Goal: Navigation & Orientation: Find specific page/section

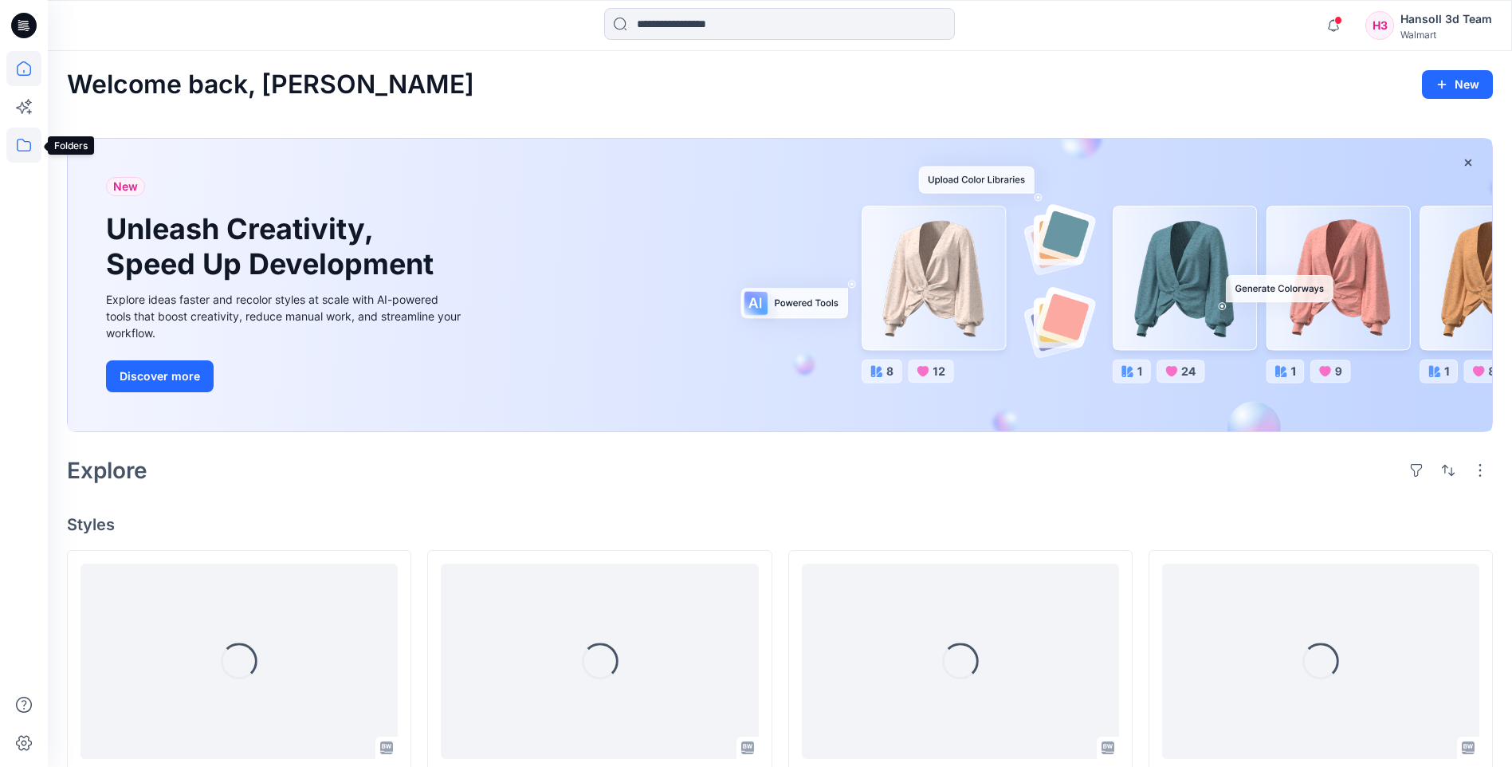
click at [23, 148] on icon at bounding box center [23, 145] width 35 height 35
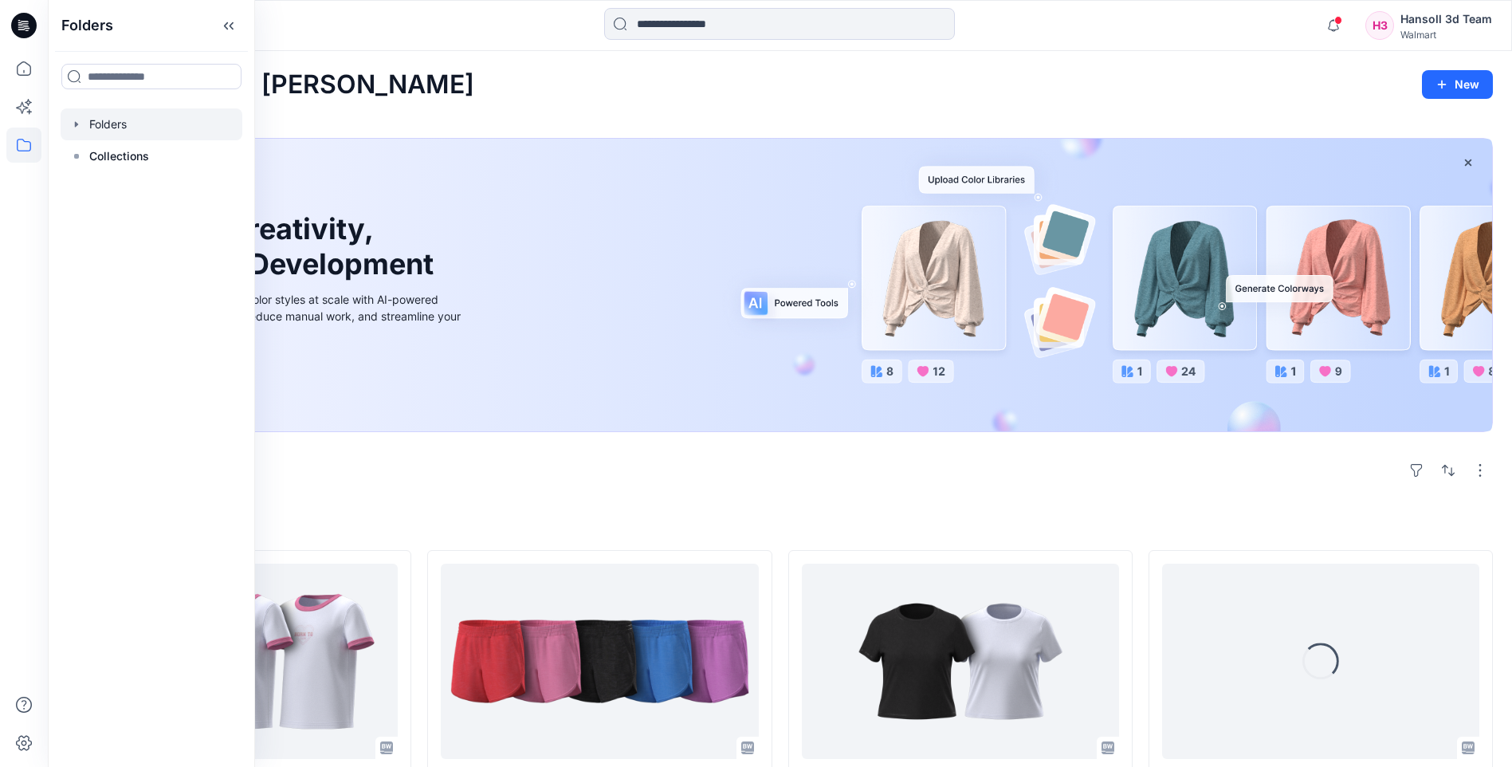
click at [166, 127] on div at bounding box center [152, 124] width 182 height 32
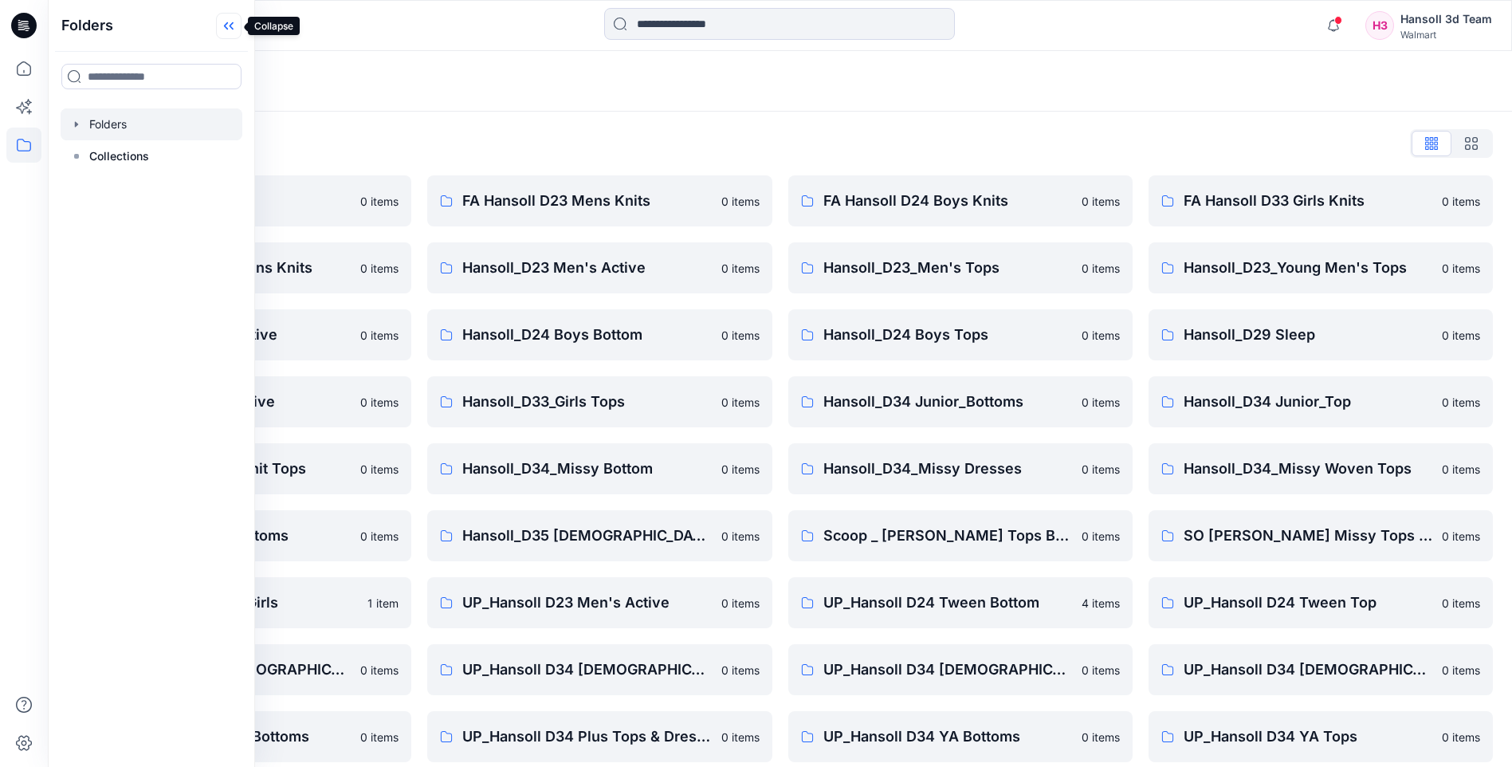
click at [221, 32] on icon at bounding box center [229, 26] width 26 height 26
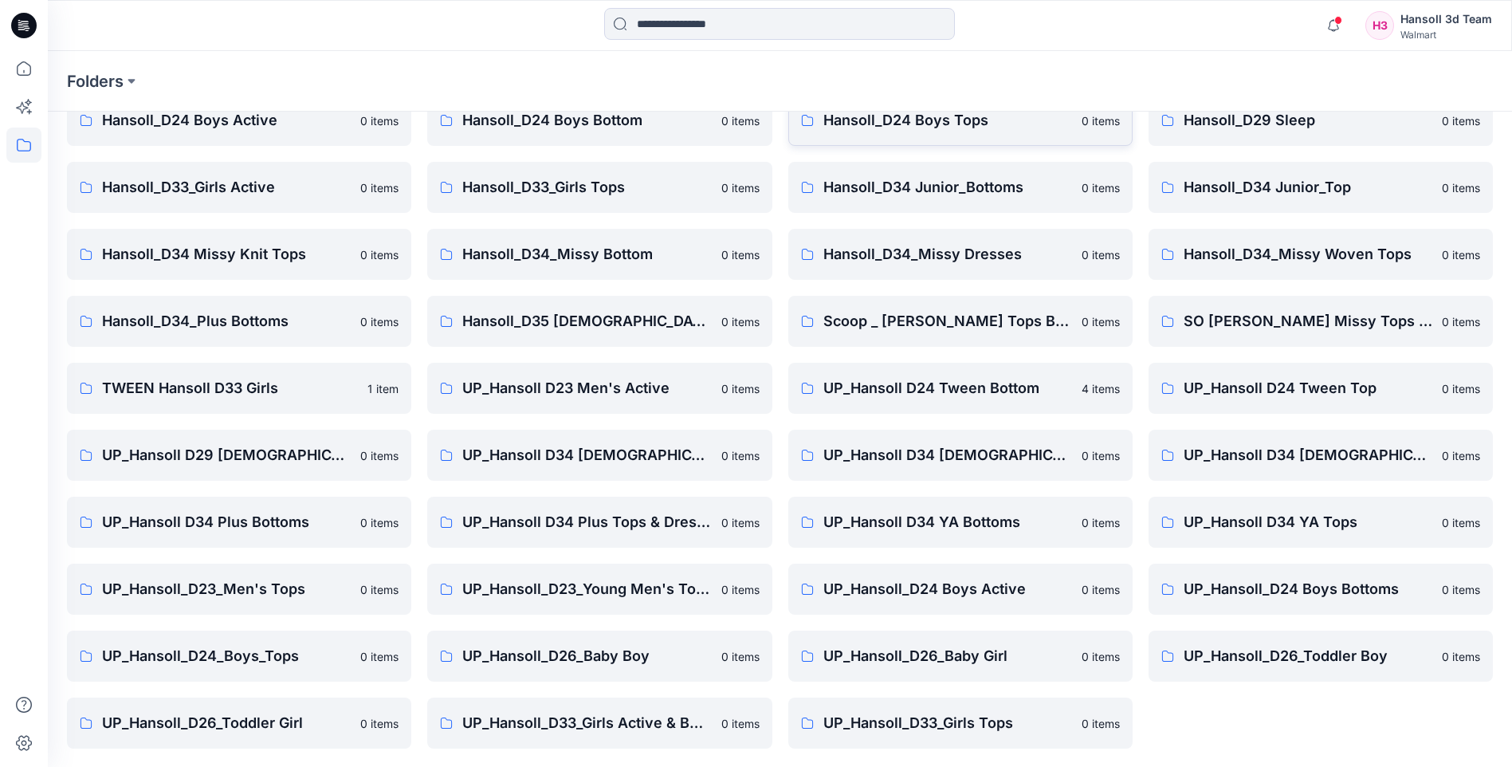
scroll to position [215, 0]
click at [1210, 512] on p "UP_Hansoll D34 YA Tops" at bounding box center [1307, 521] width 249 height 22
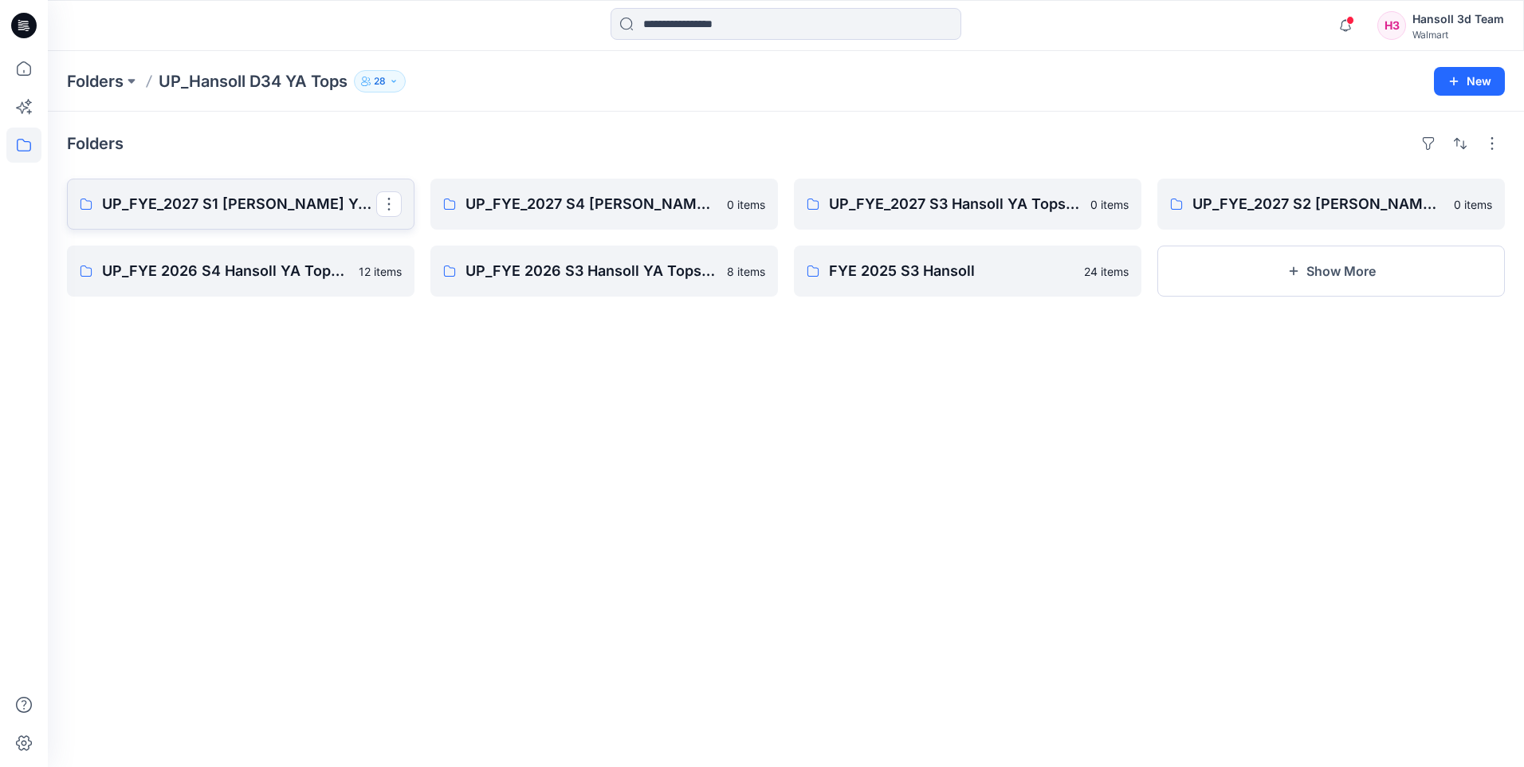
click at [189, 209] on p "UP_FYE_2027 S1 [PERSON_NAME] YA Tops and Dresses" at bounding box center [239, 204] width 274 height 22
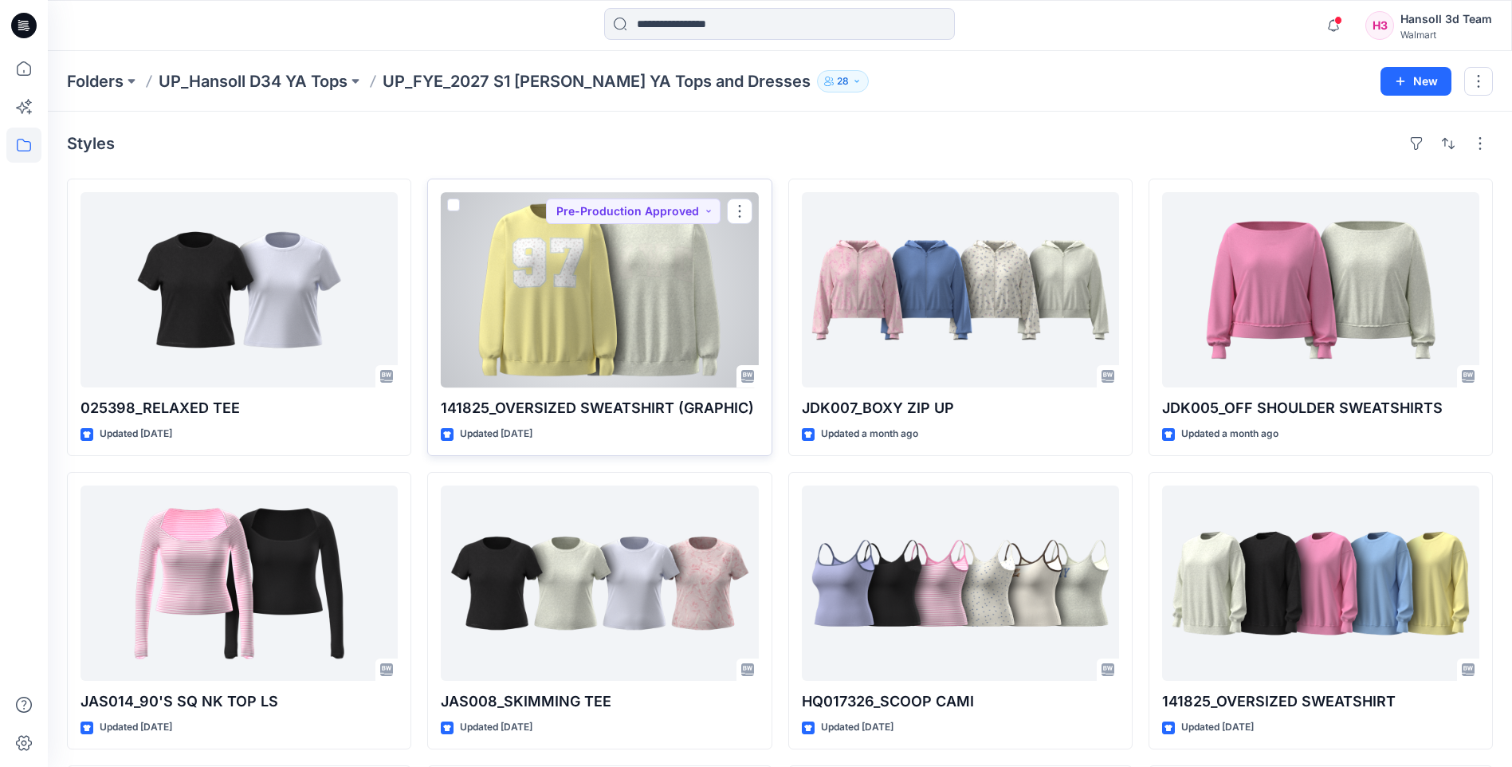
click at [603, 264] on div at bounding box center [599, 289] width 317 height 195
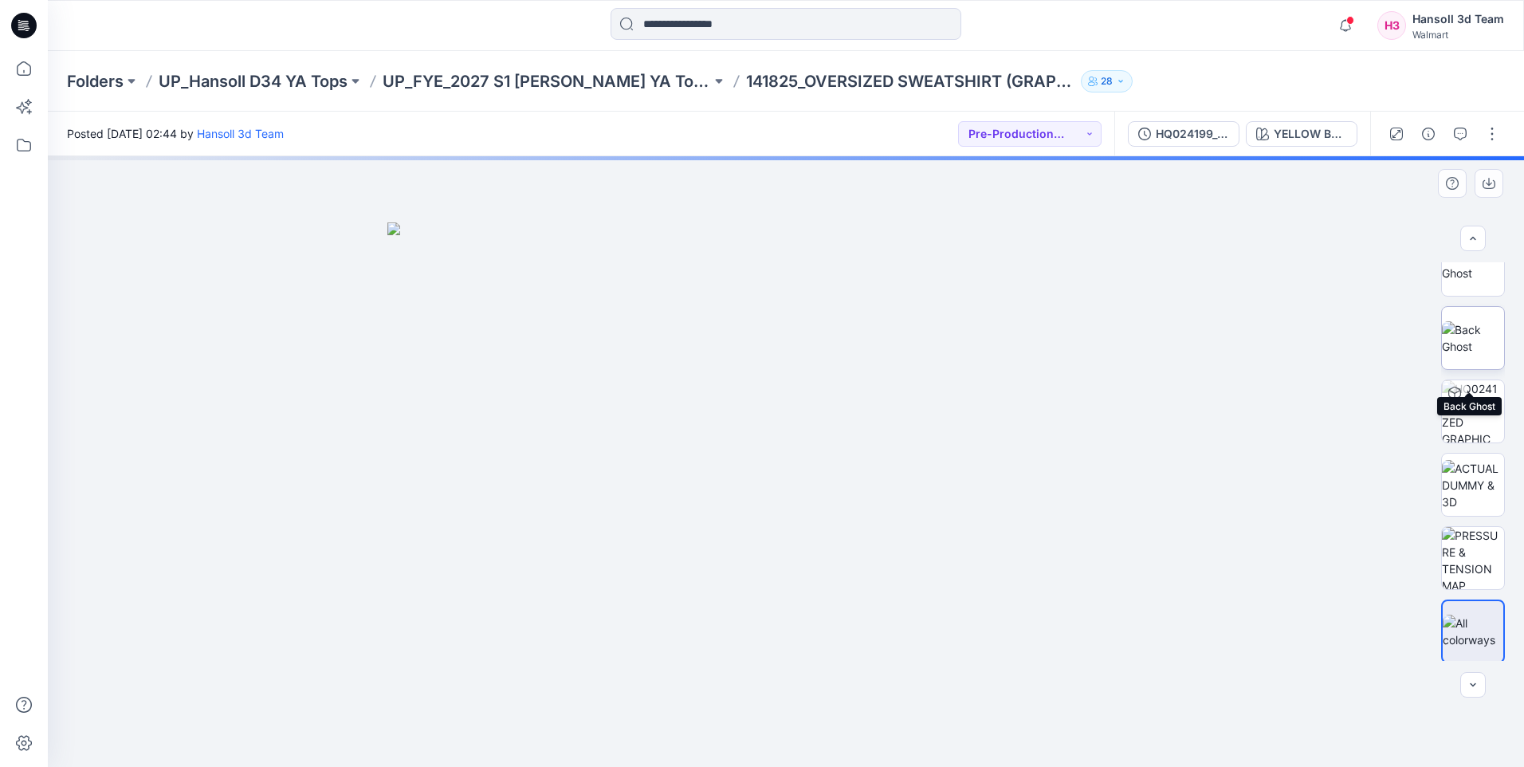
scroll to position [179, 0]
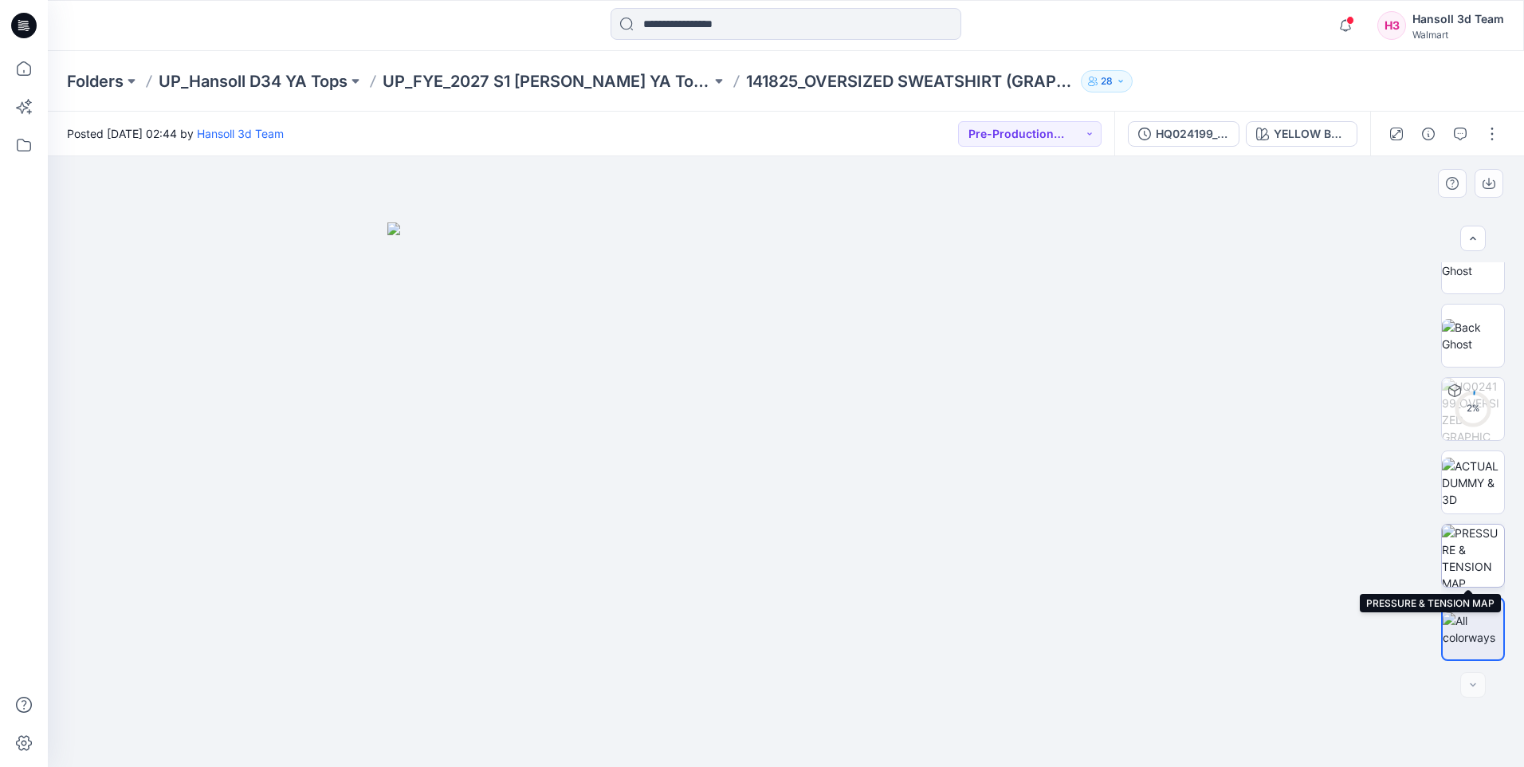
click at [1481, 558] on img at bounding box center [1473, 555] width 62 height 62
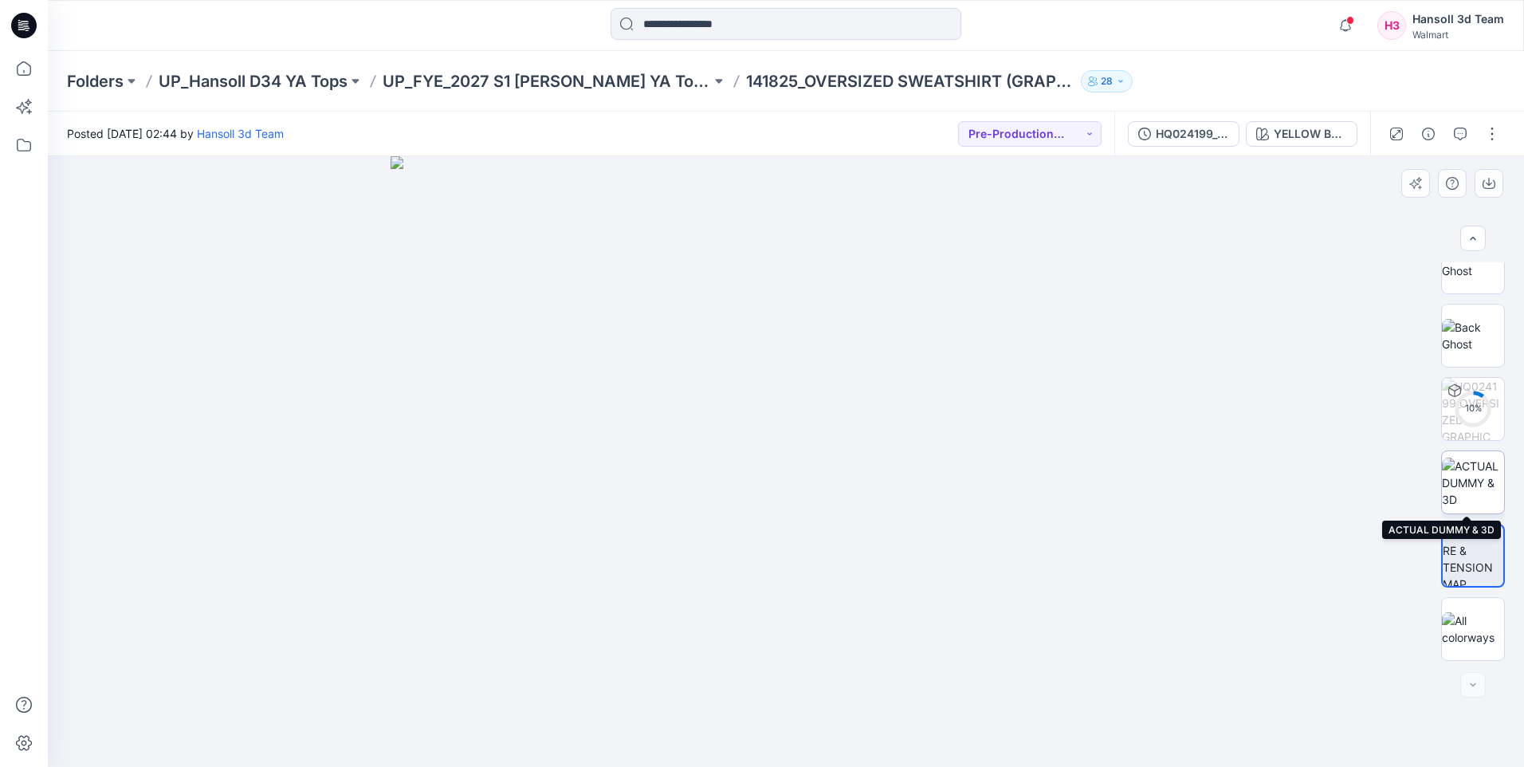
click at [1473, 475] on img at bounding box center [1473, 482] width 62 height 50
